Goal: Task Accomplishment & Management: Manage account settings

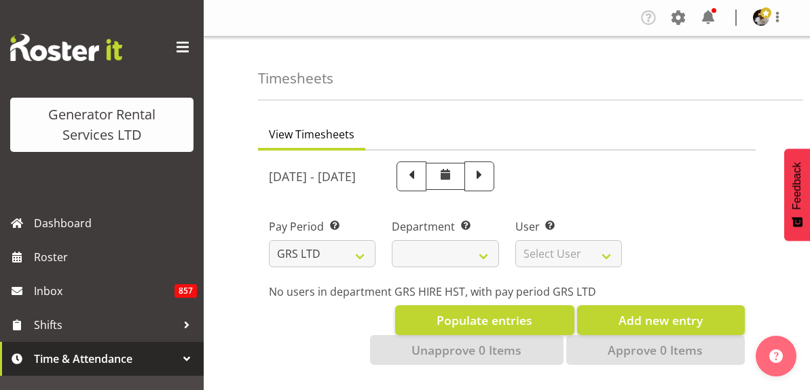
select select
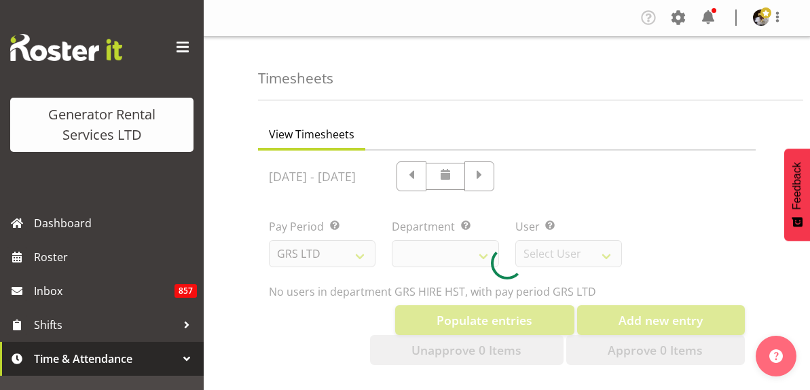
select select "149"
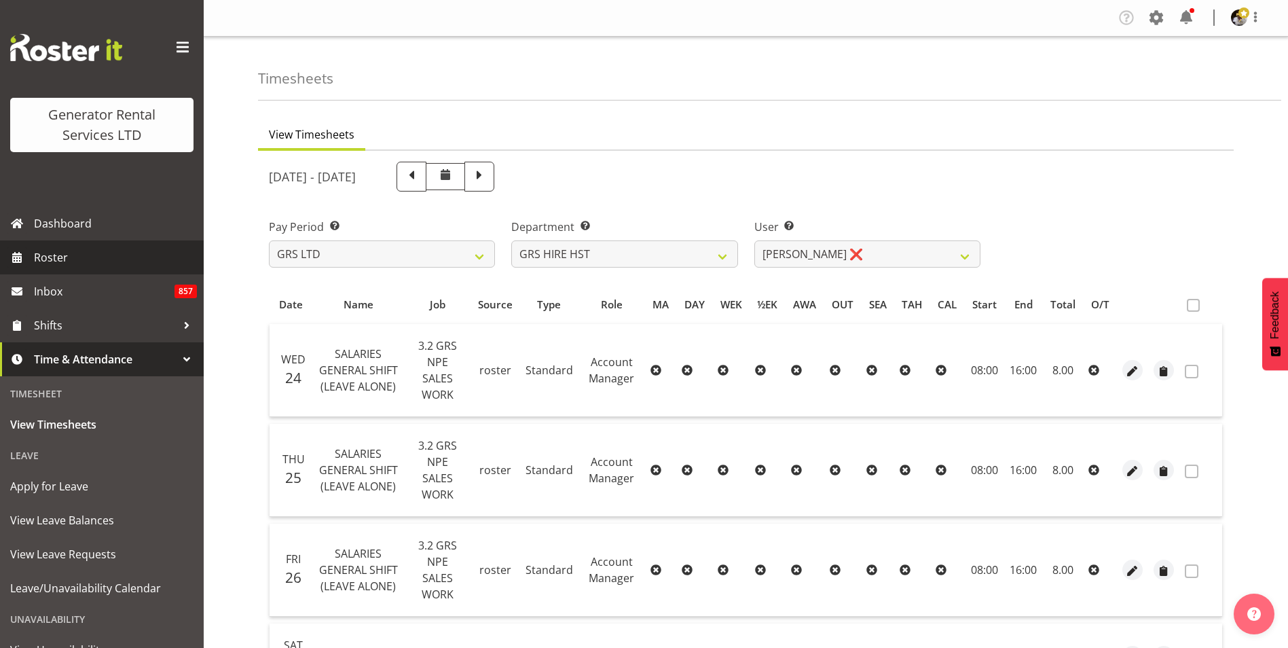
click at [63, 259] on span "Roster" at bounding box center [115, 257] width 163 height 20
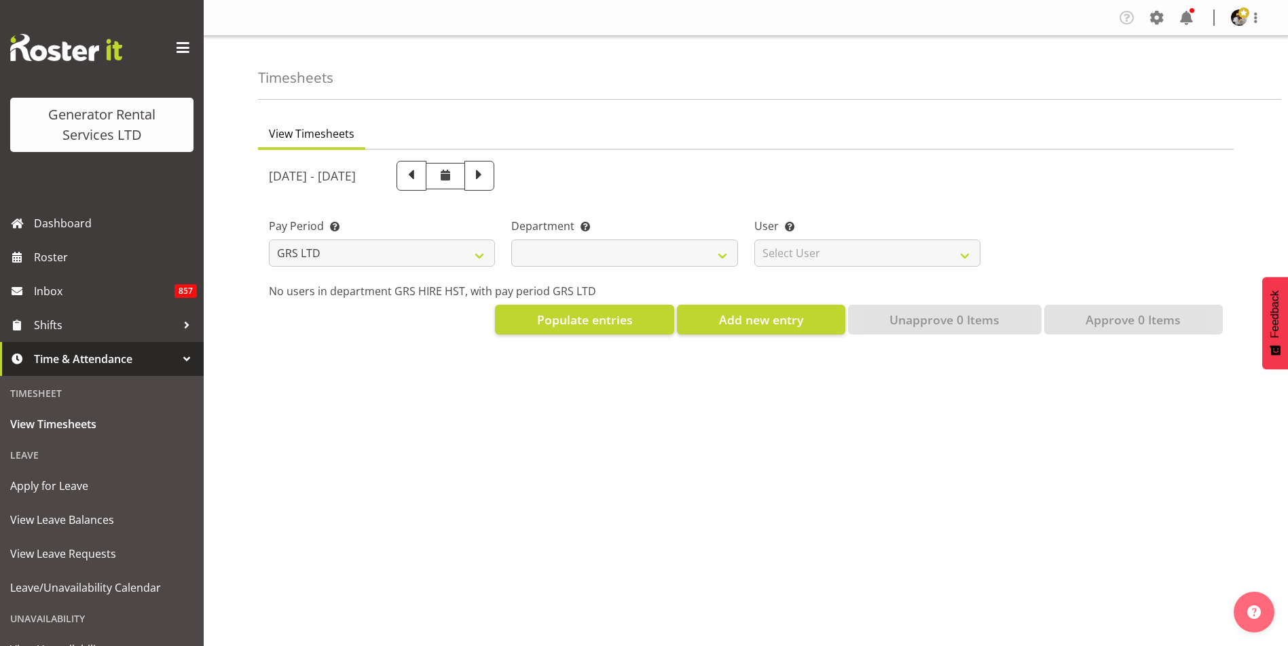
select select
select select "149"
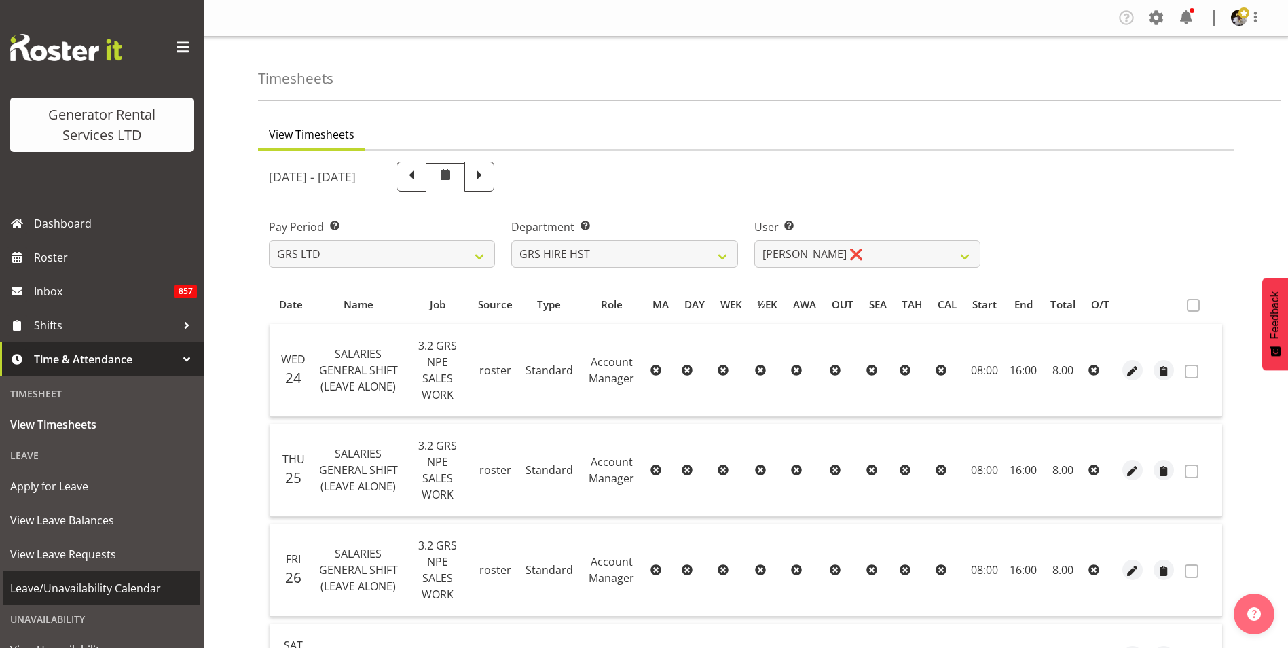
click at [87, 592] on span "Leave/Unavailability Calendar" at bounding box center [101, 588] width 183 height 20
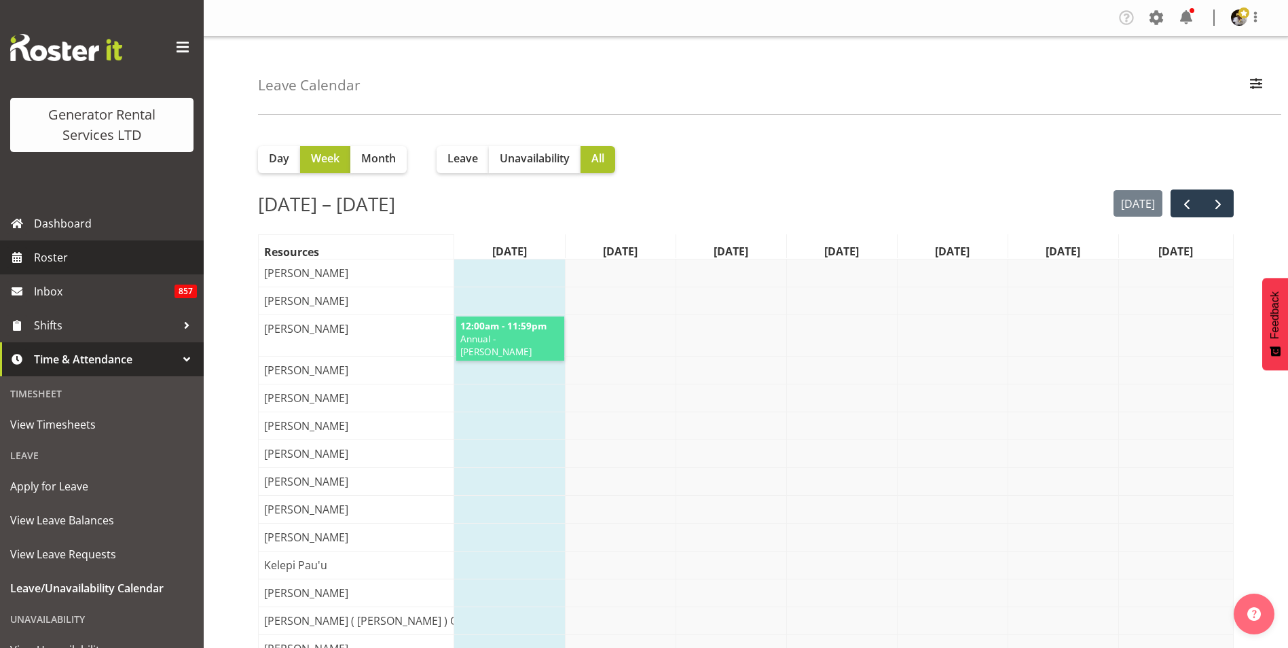
click at [56, 250] on span "Roster" at bounding box center [115, 257] width 163 height 20
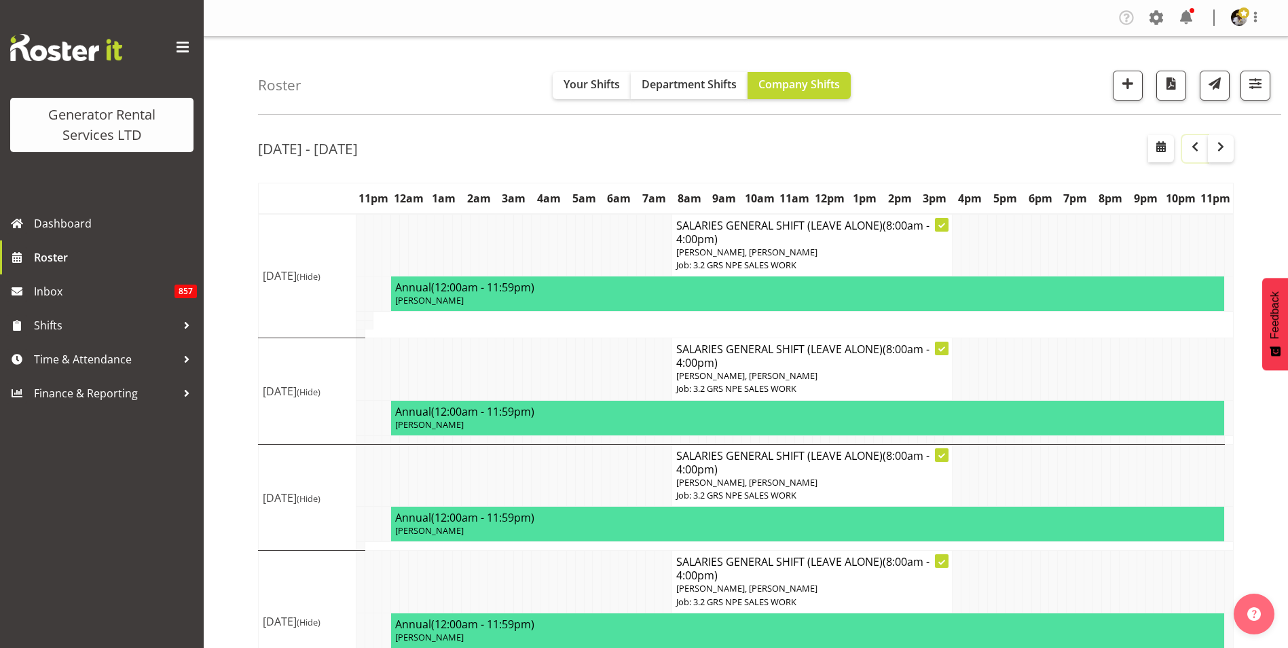
click at [1197, 138] on span "button" at bounding box center [1194, 146] width 16 height 16
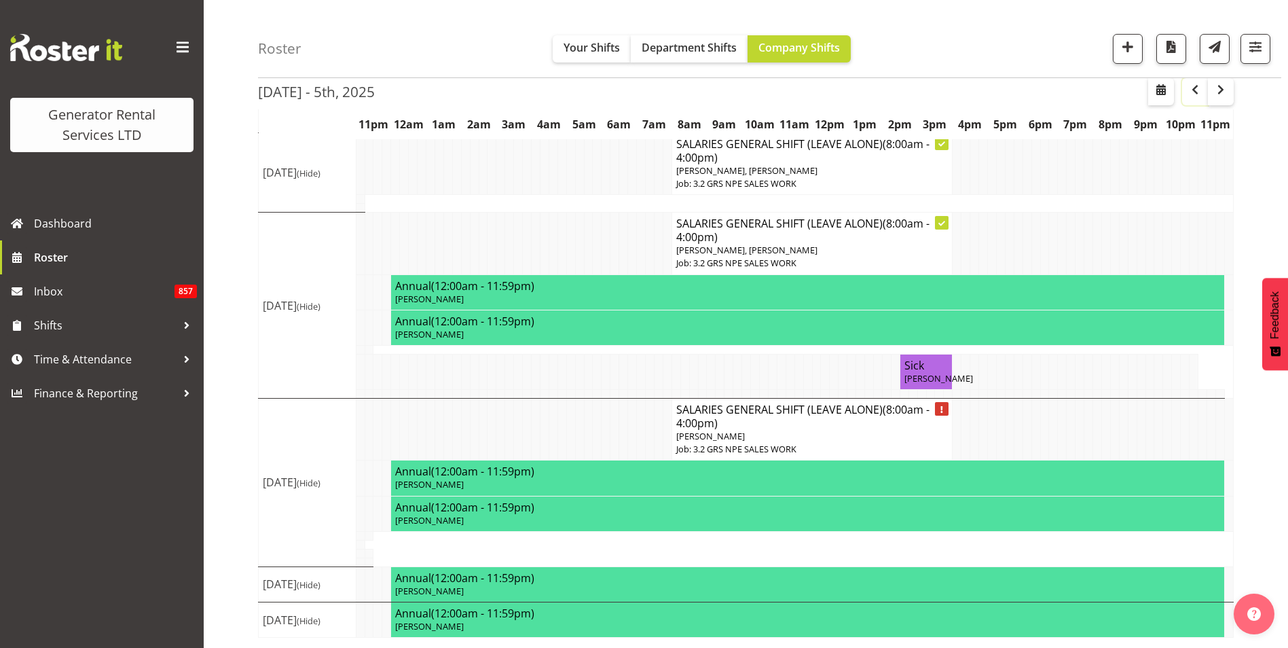
scroll to position [328, 0]
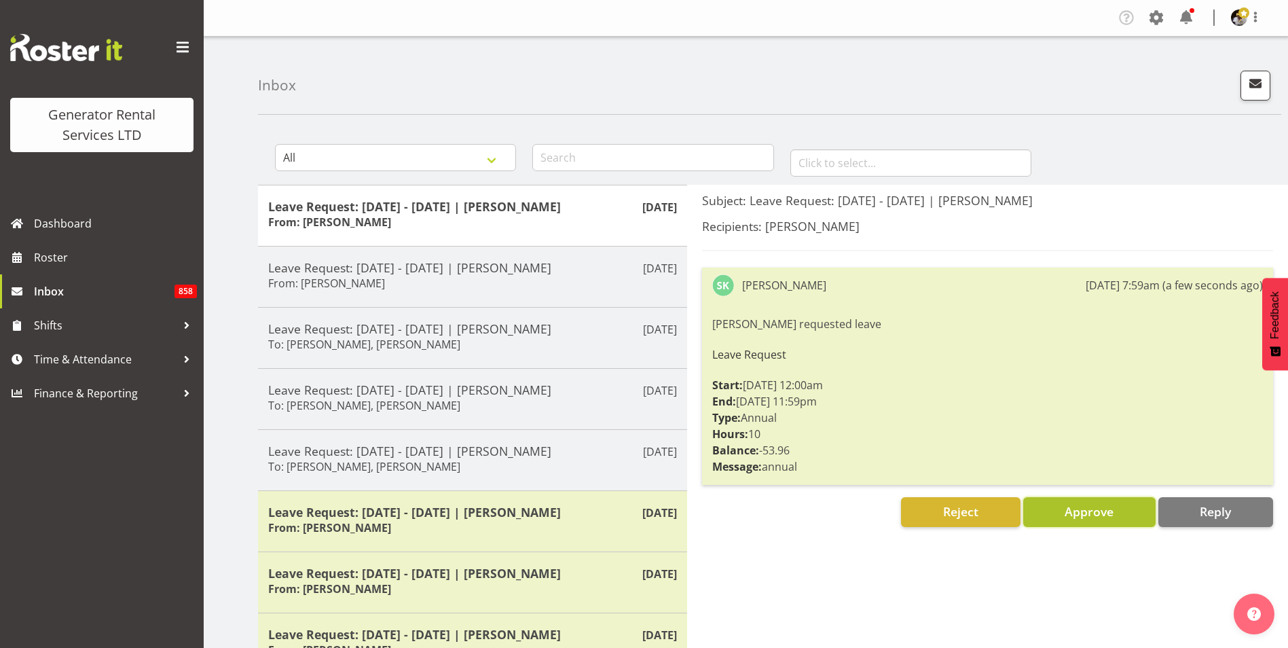
click at [1096, 508] on span "Approve" at bounding box center [1088, 511] width 49 height 16
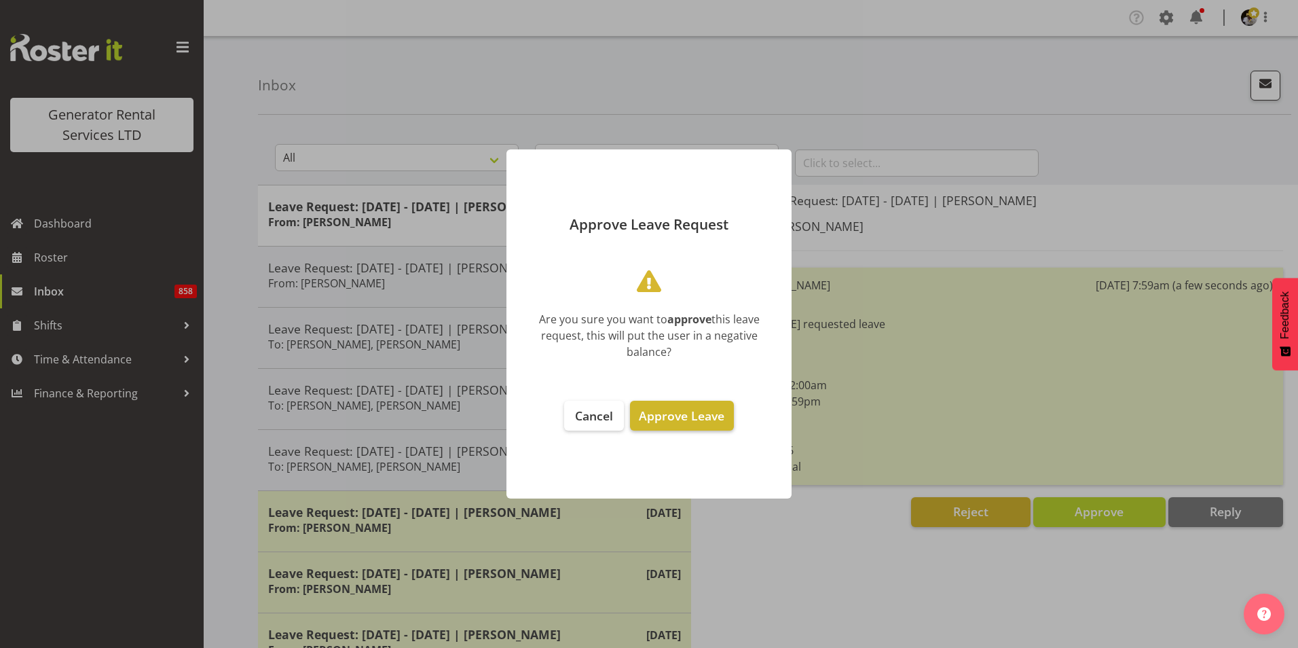
click at [700, 410] on span "Approve Leave" at bounding box center [682, 415] width 86 height 16
